Goal: Information Seeking & Learning: Learn about a topic

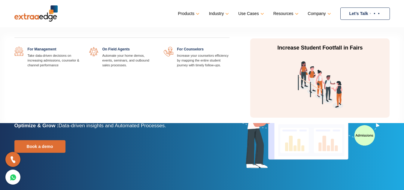
click at [257, 14] on link "Use Cases" at bounding box center [250, 13] width 24 height 9
click at [250, 14] on link "Use Cases" at bounding box center [250, 13] width 24 height 9
click at [80, 47] on link at bounding box center [80, 47] width 0 height 0
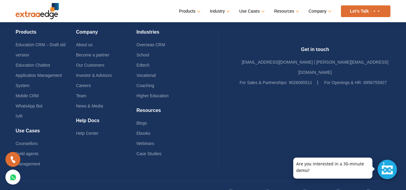
scroll to position [1721, 0]
